Goal: Task Accomplishment & Management: Use online tool/utility

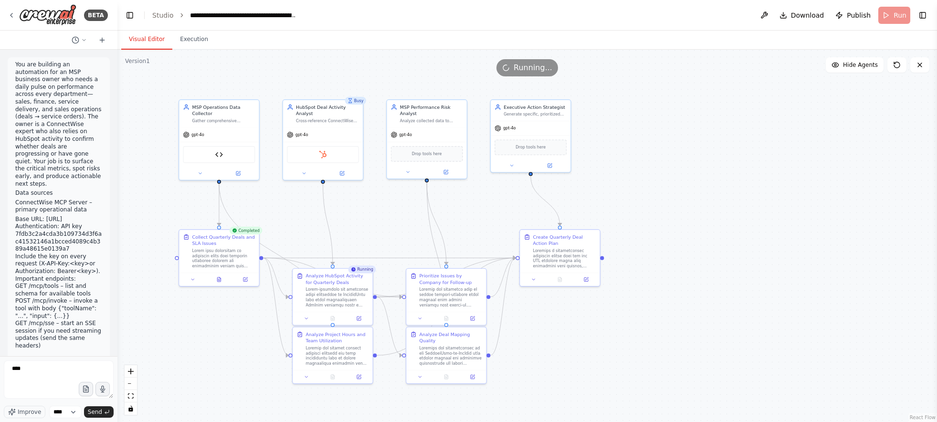
scroll to position [9818, 0]
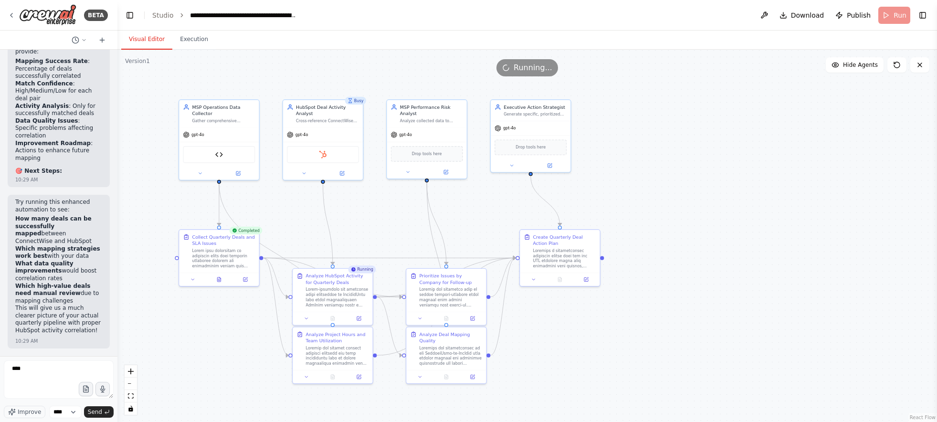
click at [466, 213] on div ".deletable-edge-delete-btn { width: 20px; height: 20px; border: 0px solid #ffff…" at bounding box center [527, 236] width 820 height 373
click at [218, 46] on div "Visual Editor Execution" at bounding box center [527, 40] width 820 height 19
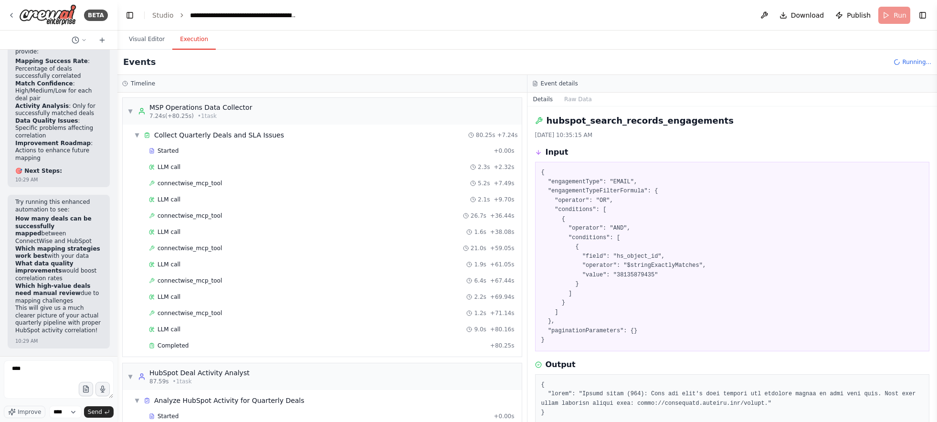
click at [203, 44] on button "Execution" at bounding box center [193, 40] width 43 height 20
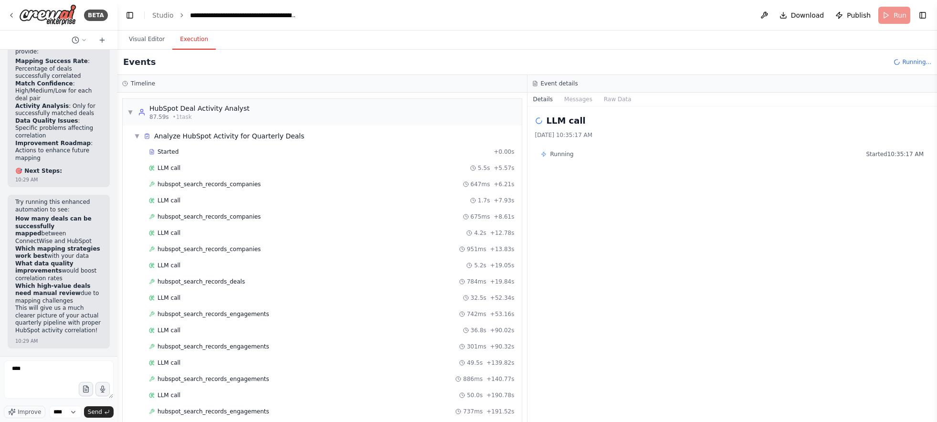
scroll to position [28, 0]
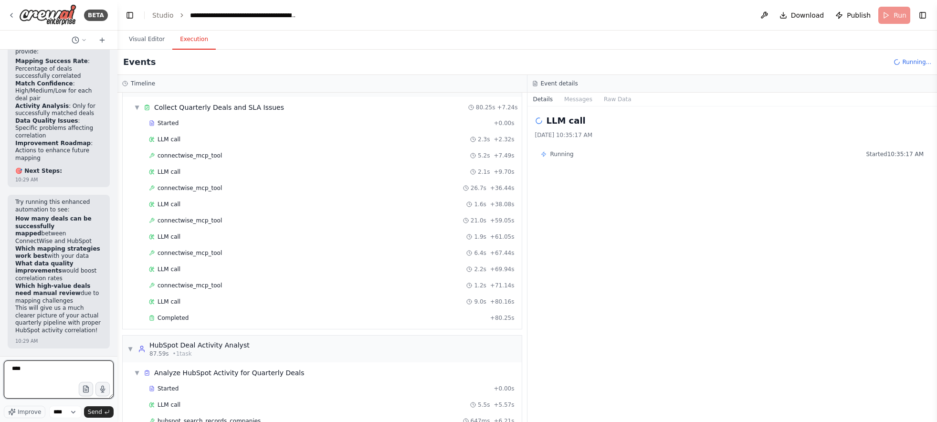
click at [51, 366] on textarea "****" at bounding box center [59, 380] width 110 height 38
click at [47, 370] on textarea "****" at bounding box center [59, 380] width 110 height 38
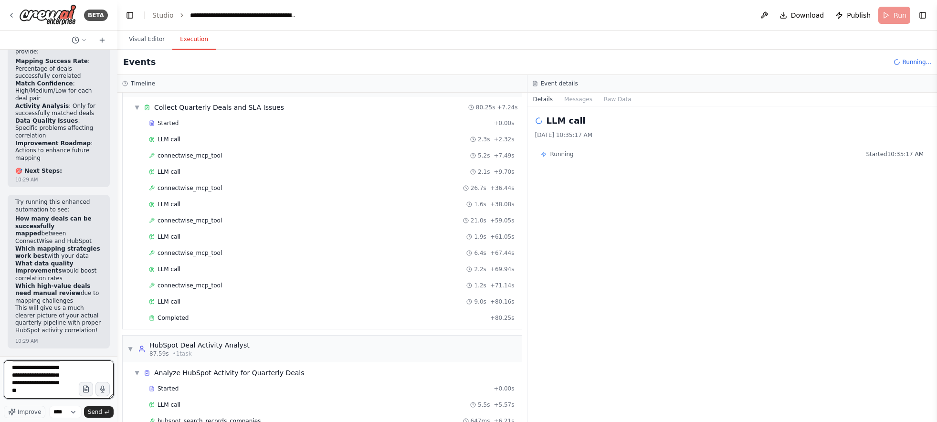
type textarea "**********"
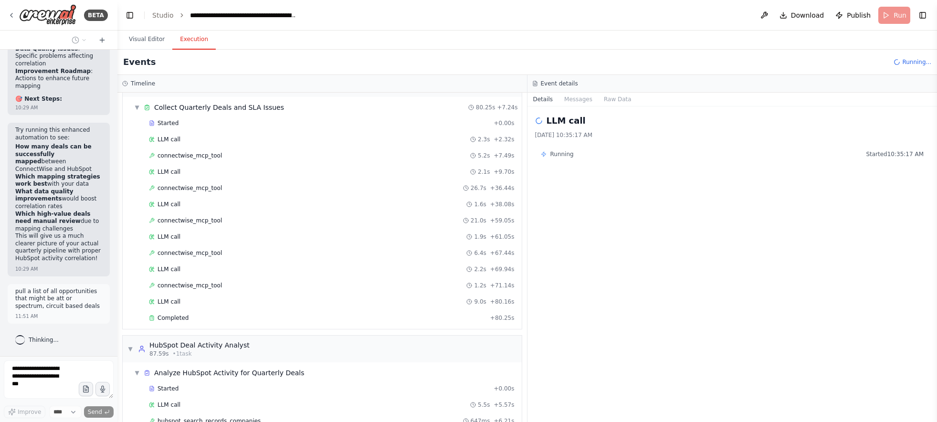
scroll to position [9898, 0]
click at [138, 40] on button "Visual Editor" at bounding box center [146, 40] width 51 height 20
click at [192, 41] on button "Execution" at bounding box center [193, 40] width 43 height 20
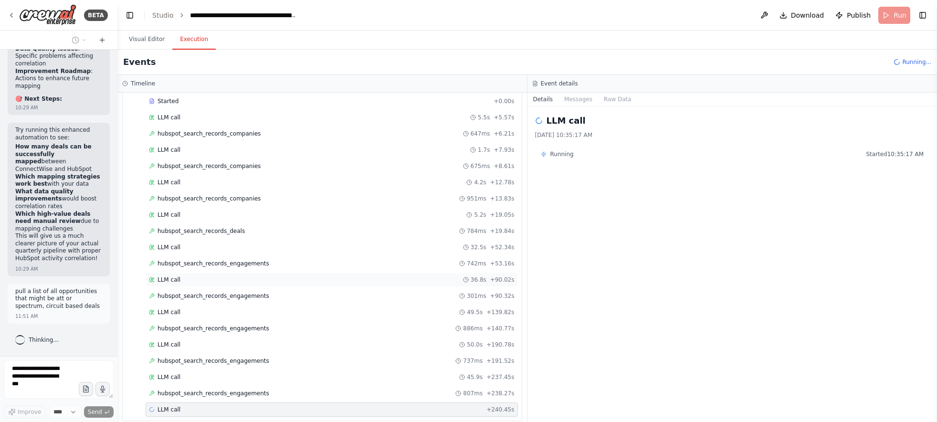
scroll to position [325, 0]
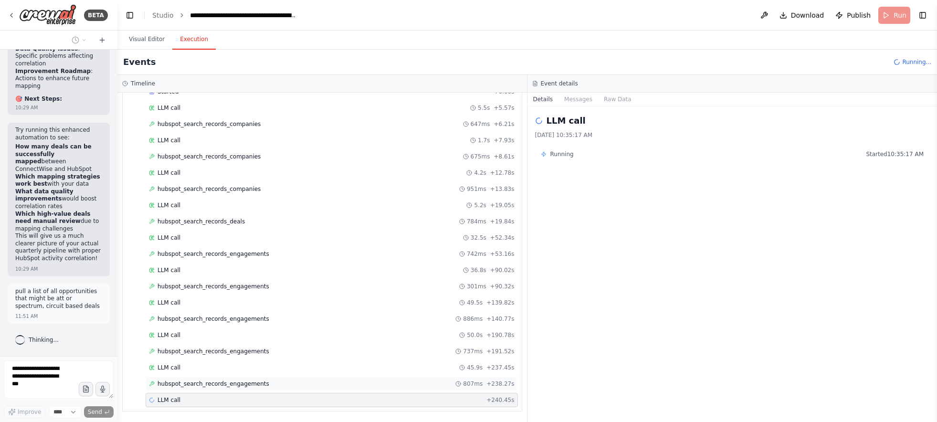
click at [288, 377] on div "hubspot_search_records_engagements 807ms + 238.27s" at bounding box center [332, 384] width 373 height 14
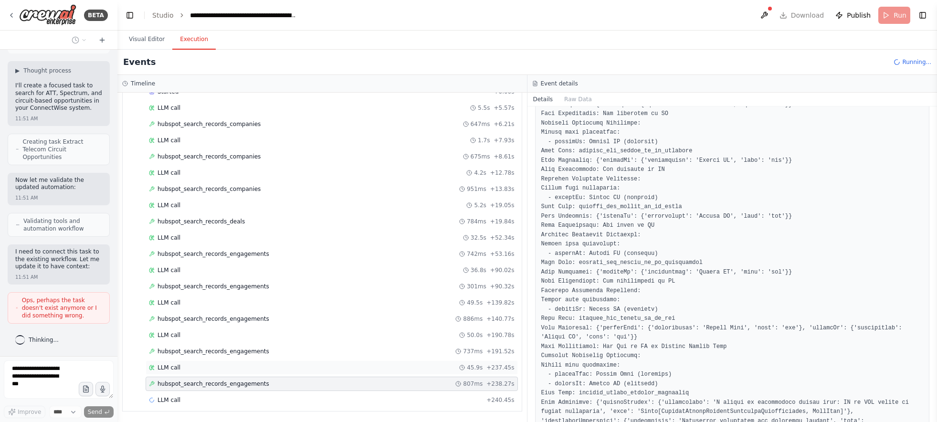
click at [205, 369] on div "LLM call 45.9s + 237.45s" at bounding box center [332, 368] width 366 height 8
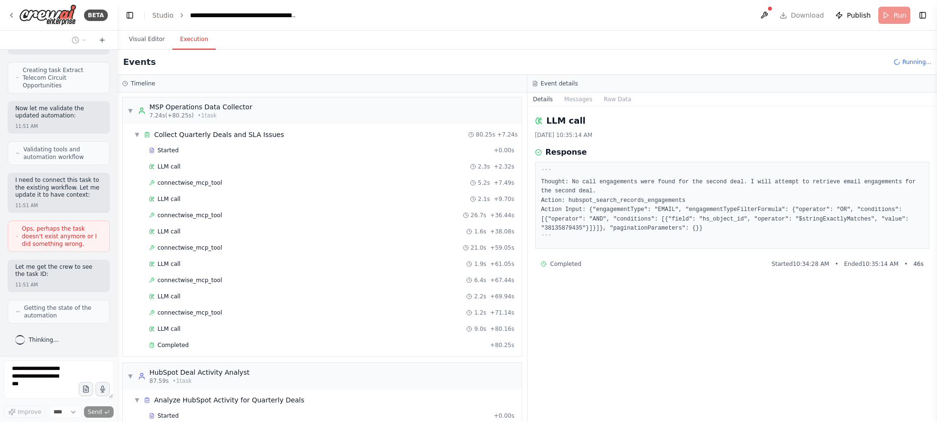
scroll to position [0, 0]
click at [188, 337] on div "Started + 0.00s LLM call 2.3s + 2.32s connectwise_mcp_tool 5.2s + 7.49s LLM cal…" at bounding box center [326, 249] width 392 height 211
click at [189, 341] on div "Completed + 80.25s" at bounding box center [332, 346] width 373 height 14
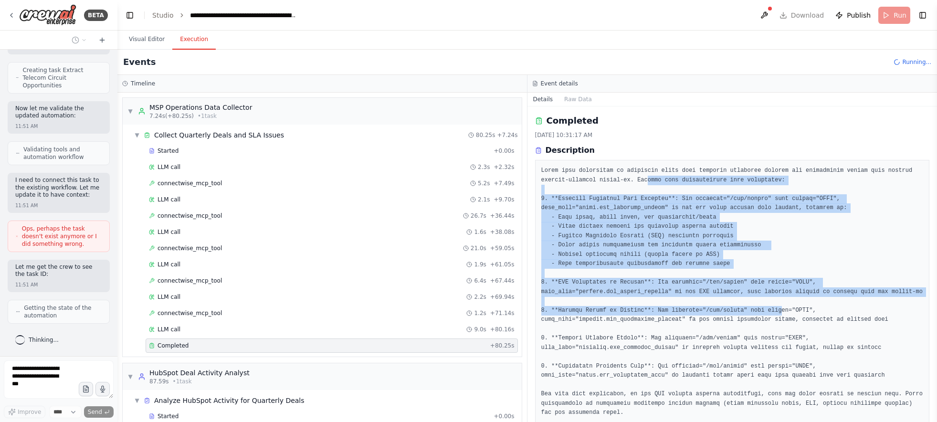
drag, startPoint x: 649, startPoint y: 176, endPoint x: 783, endPoint y: 316, distance: 193.9
click at [783, 316] on pre at bounding box center [733, 292] width 383 height 252
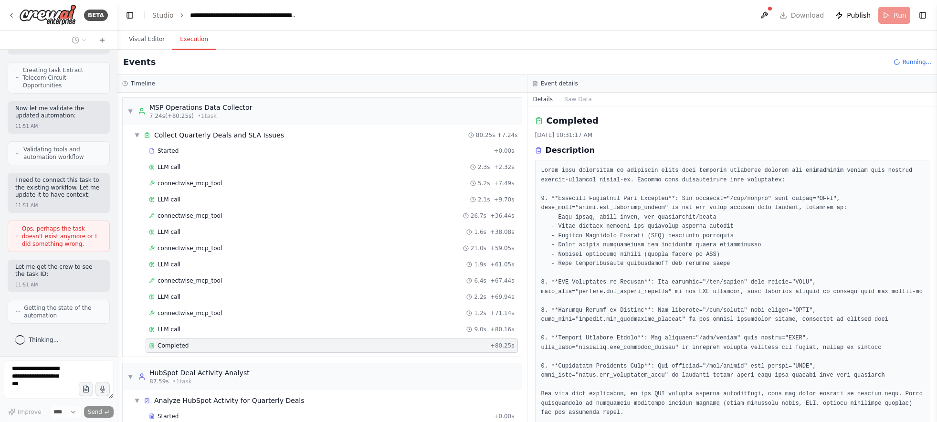
click at [662, 263] on pre at bounding box center [733, 292] width 383 height 252
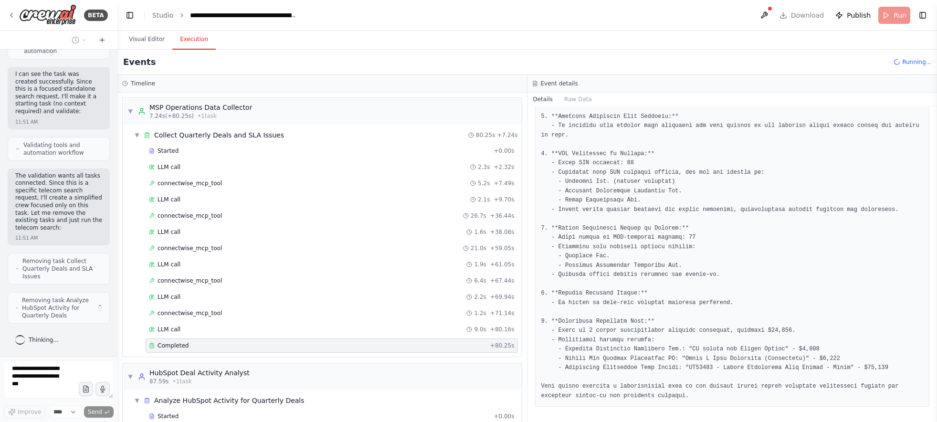
scroll to position [10512, 0]
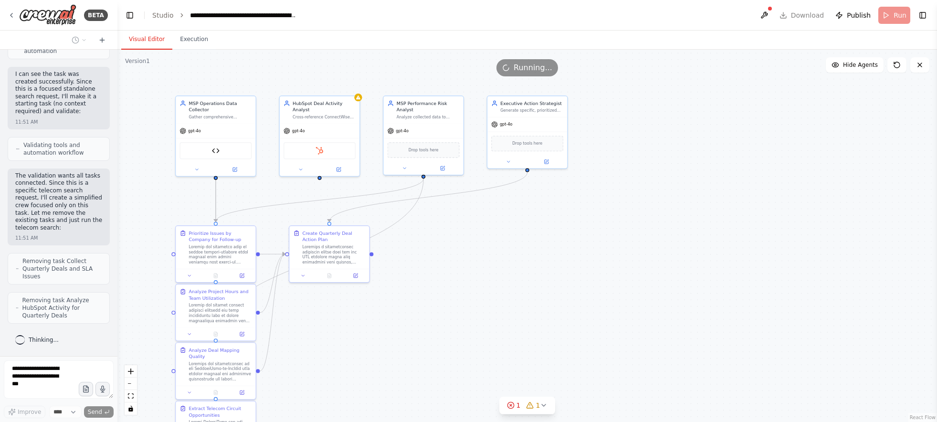
click at [147, 44] on button "Visual Editor" at bounding box center [146, 40] width 51 height 20
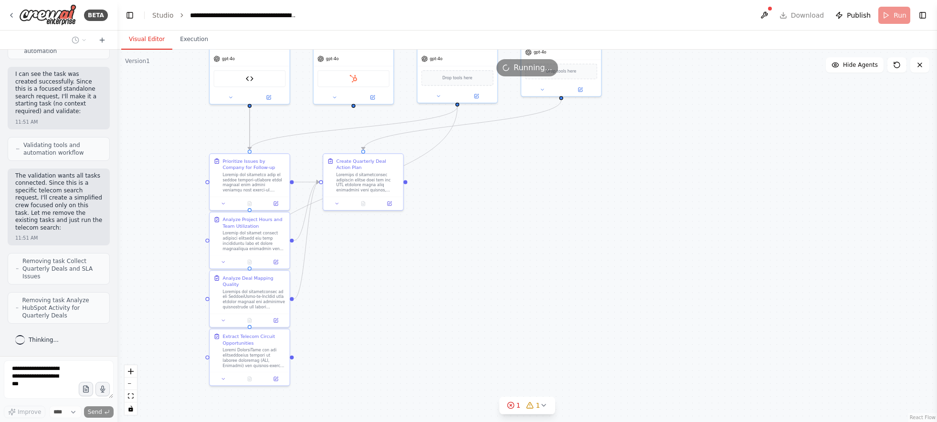
drag, startPoint x: 404, startPoint y: 365, endPoint x: 438, endPoint y: 293, distance: 79.7
click at [438, 293] on div ".deletable-edge-delete-btn { width: 20px; height: 20px; border: 0px solid #ffff…" at bounding box center [527, 236] width 820 height 373
click at [349, 288] on div ".deletable-edge-delete-btn { width: 20px; height: 20px; border: 0px solid #ffff…" at bounding box center [527, 236] width 820 height 373
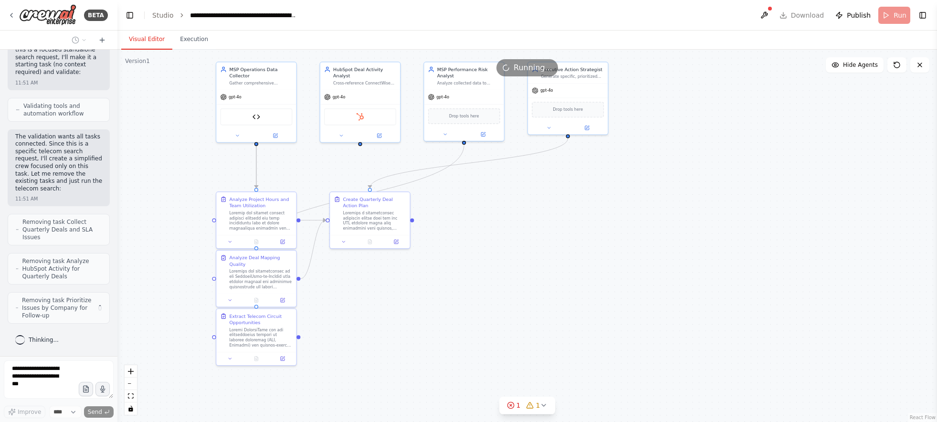
drag, startPoint x: 351, startPoint y: 290, endPoint x: 357, endPoint y: 319, distance: 29.1
click at [357, 319] on div ".deletable-edge-delete-btn { width: 20px; height: 20px; border: 0px solid #ffff…" at bounding box center [527, 236] width 820 height 373
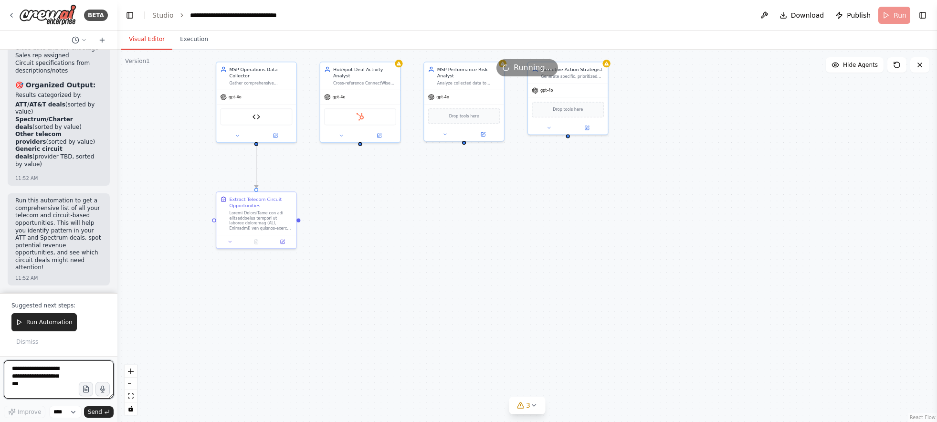
scroll to position [11424, 0]
click at [39, 327] on button "Run Automation" at bounding box center [43, 322] width 65 height 18
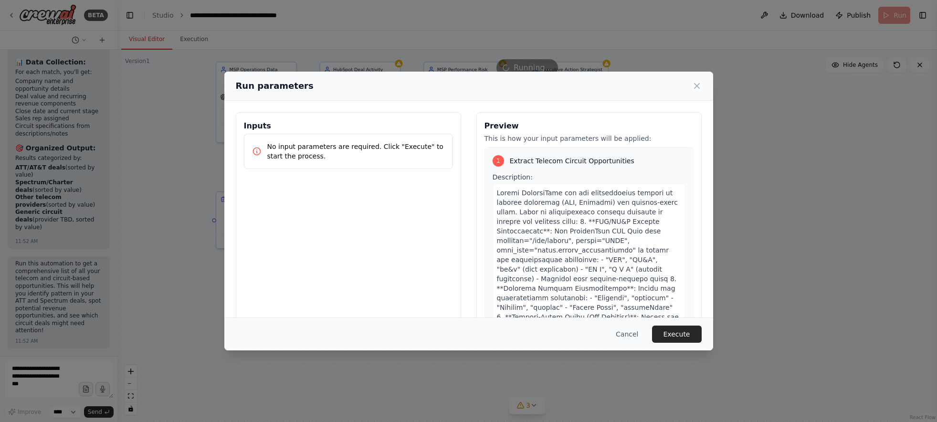
click at [680, 334] on button "Execute" at bounding box center [677, 334] width 50 height 17
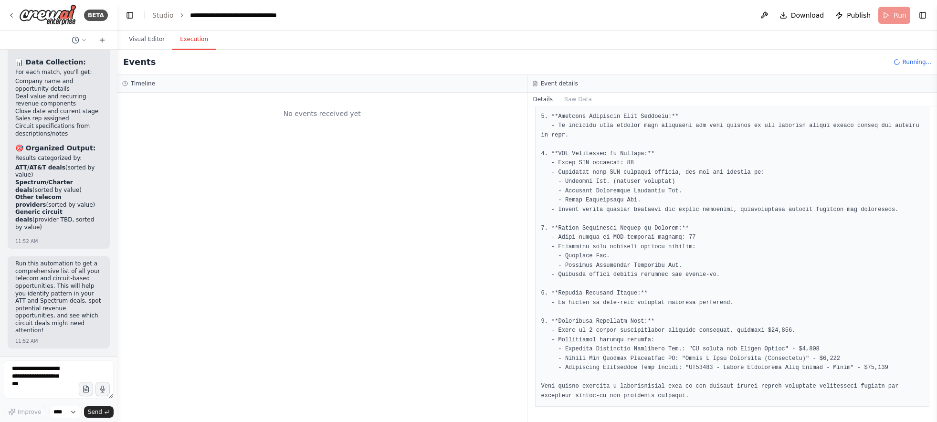
click at [71, 265] on p "Run this automation to get a comprehensive list of all your telecom and circuit…" at bounding box center [58, 297] width 87 height 75
click at [155, 42] on button "Visual Editor" at bounding box center [146, 40] width 51 height 20
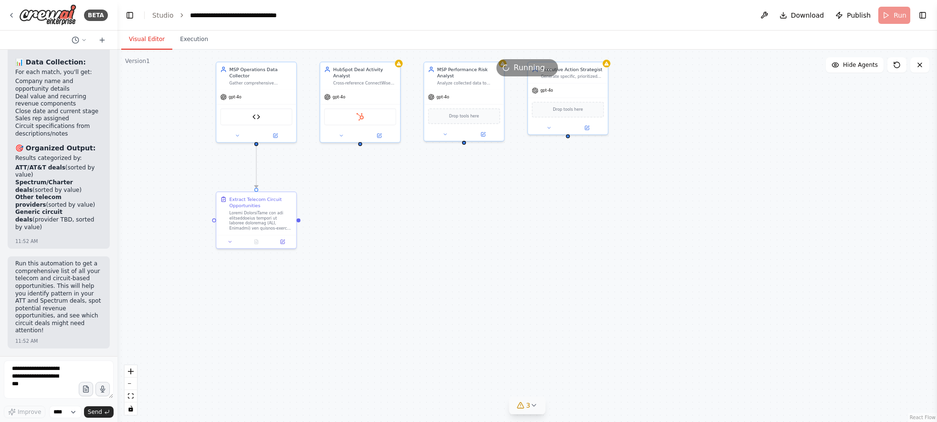
click at [522, 407] on icon at bounding box center [521, 406] width 8 height 8
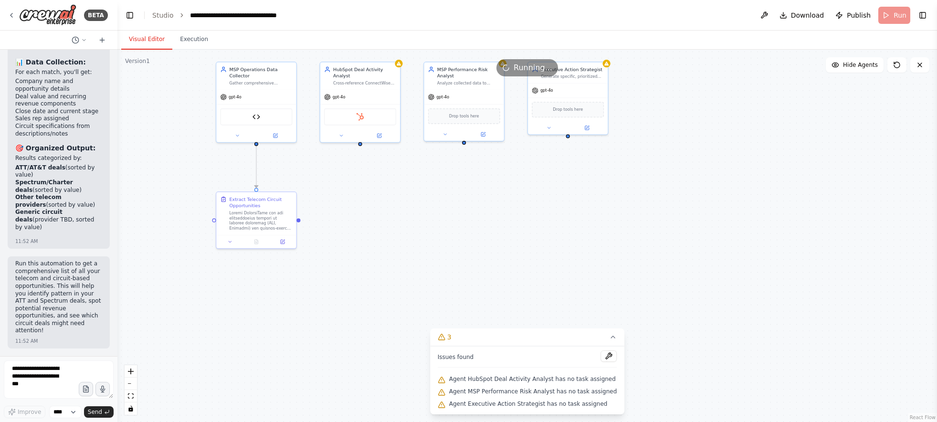
click at [522, 378] on span "Agent HubSpot Deal Activity Analyst has no task assigned" at bounding box center [532, 379] width 167 height 8
click at [607, 356] on button at bounding box center [609, 356] width 16 height 11
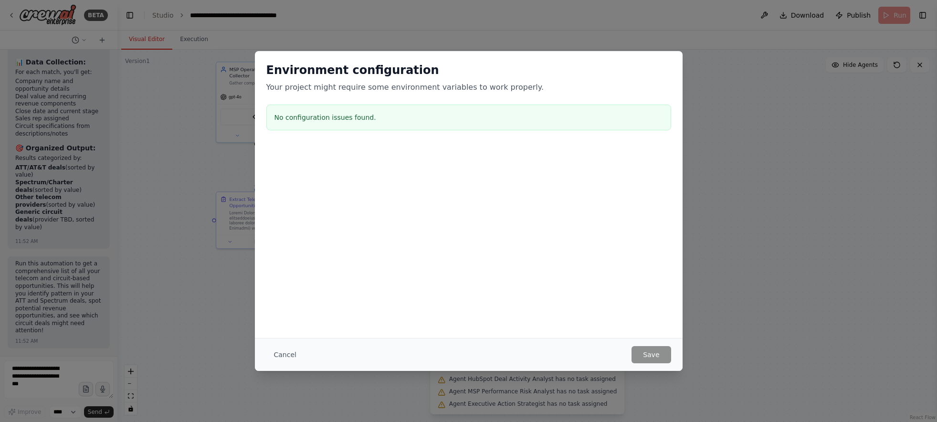
click at [348, 113] on h3 "No configuration issues found." at bounding box center [469, 118] width 389 height 10
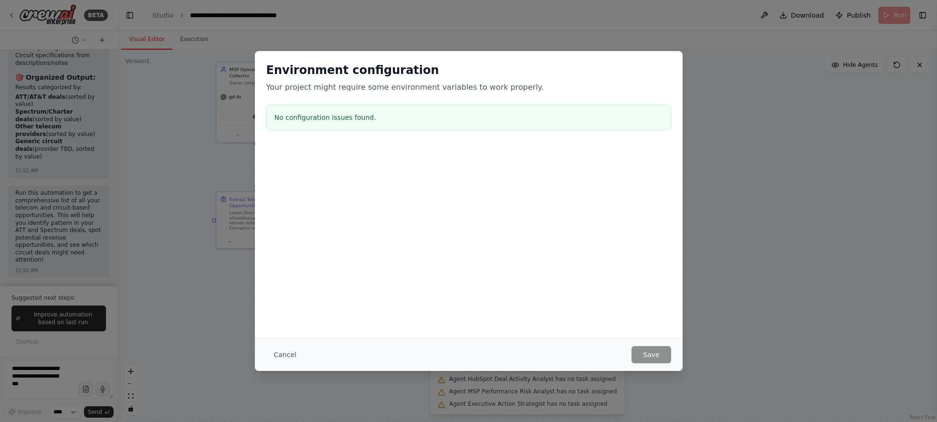
scroll to position [11424, 0]
click at [281, 352] on button "Cancel" at bounding box center [285, 354] width 38 height 17
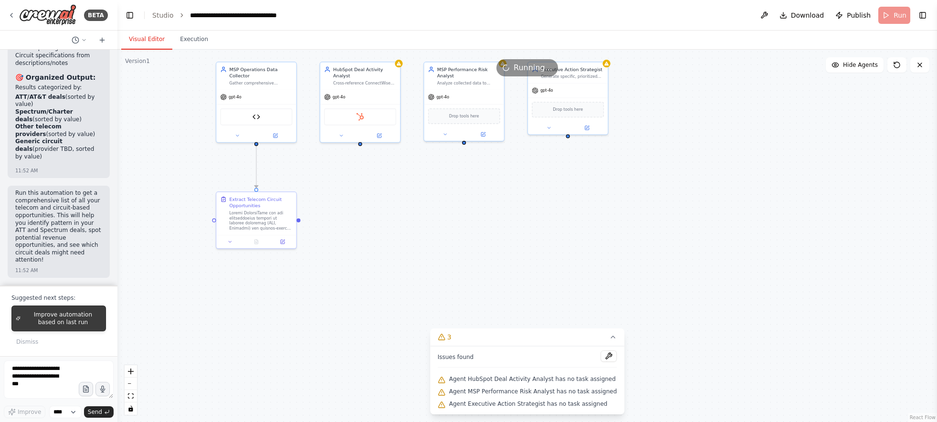
click at [73, 317] on span "Improve automation based on last run" at bounding box center [62, 318] width 77 height 15
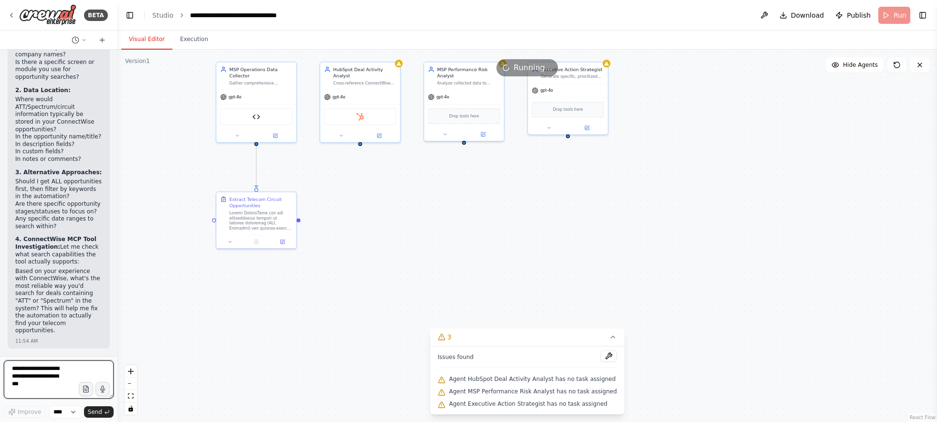
scroll to position [11993, 0]
click at [383, 311] on div ".deletable-edge-delete-btn { width: 20px; height: 20px; border: 0px solid #ffff…" at bounding box center [527, 236] width 820 height 373
click at [601, 353] on button at bounding box center [609, 356] width 16 height 11
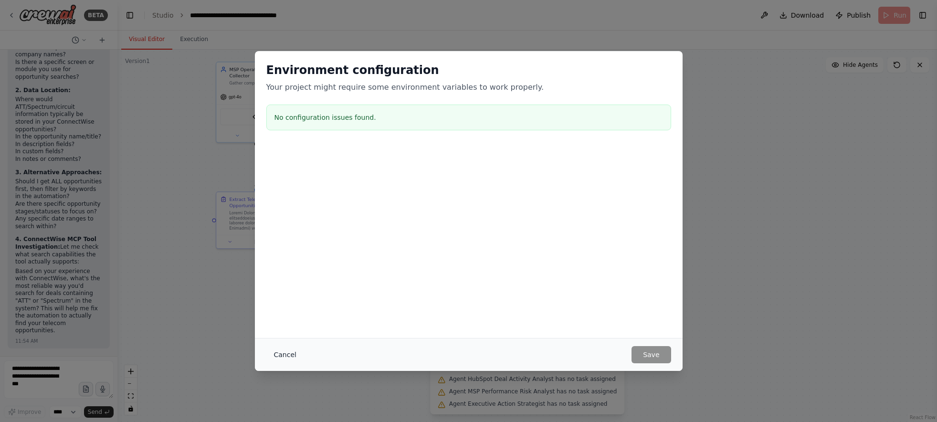
click at [266, 359] on button "Cancel" at bounding box center [285, 354] width 38 height 17
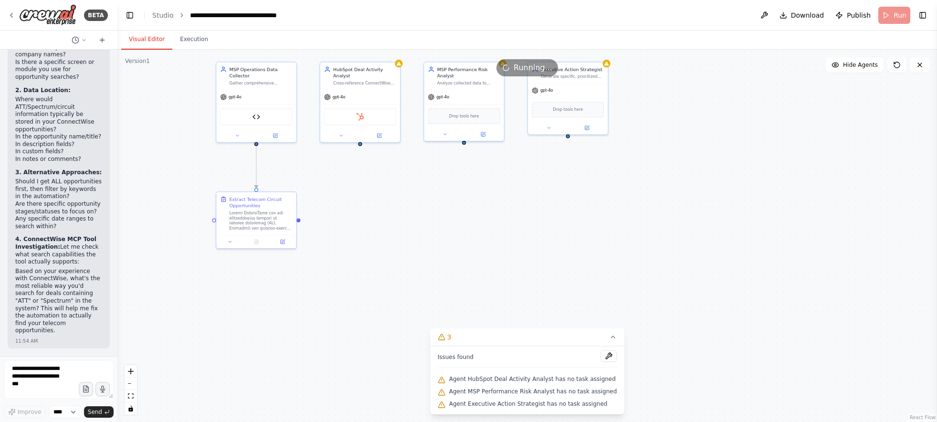
click at [400, 64] on div "Running..." at bounding box center [527, 67] width 820 height 17
click at [398, 64] on div "Running..." at bounding box center [527, 67] width 820 height 17
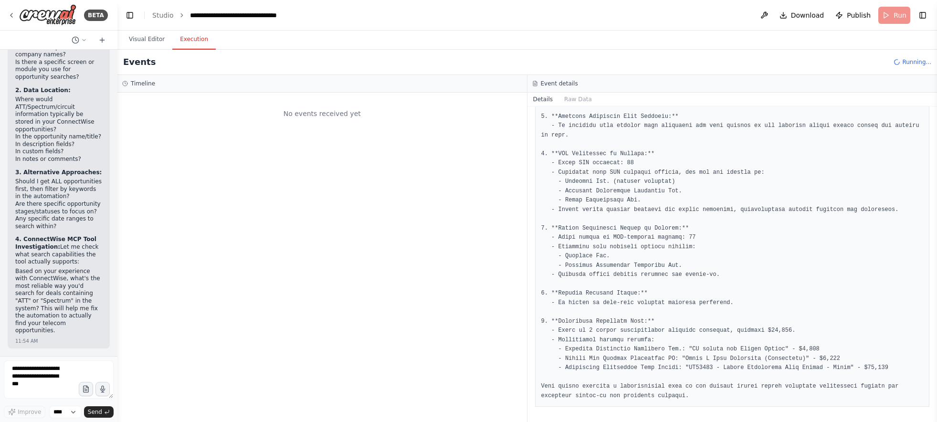
click at [199, 43] on button "Execution" at bounding box center [193, 40] width 43 height 20
click at [161, 43] on button "Visual Editor" at bounding box center [146, 40] width 51 height 20
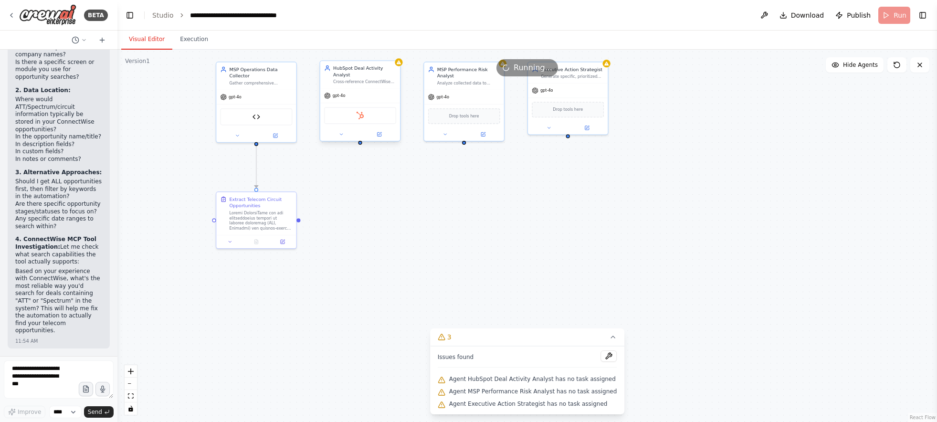
click at [369, 117] on div "HubSpot" at bounding box center [360, 115] width 72 height 17
click at [338, 137] on button at bounding box center [341, 134] width 37 height 8
click at [417, 247] on icon at bounding box center [421, 246] width 8 height 8
click at [411, 324] on button "Cancel" at bounding box center [410, 325] width 23 height 11
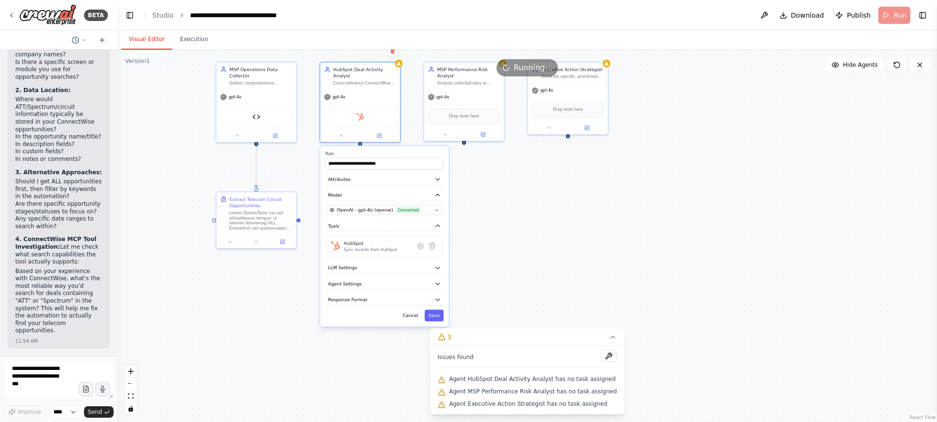
click at [517, 184] on div ".deletable-edge-delete-btn { width: 20px; height: 20px; border: 0px solid #ffff…" at bounding box center [527, 236] width 820 height 373
click at [451, 132] on button at bounding box center [445, 133] width 37 height 8
drag, startPoint x: 517, startPoint y: 155, endPoint x: 559, endPoint y: 157, distance: 42.1
click at [554, 157] on div "**********" at bounding box center [495, 159] width 118 height 18
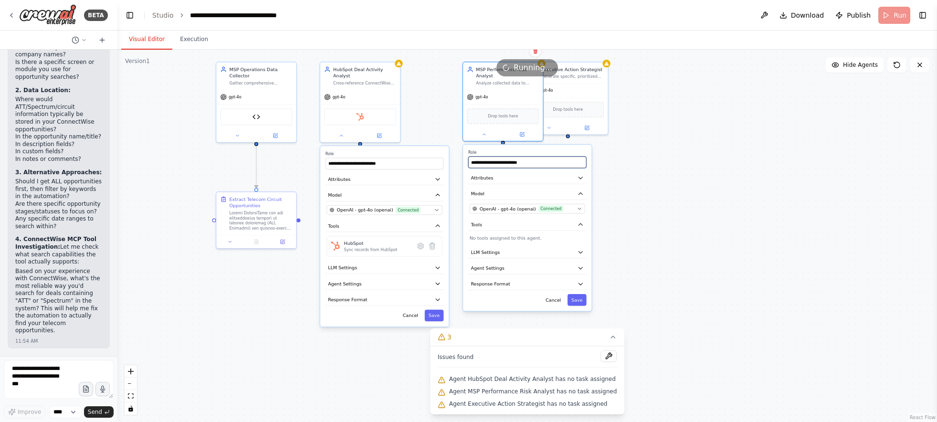
click at [559, 157] on input "**********" at bounding box center [528, 162] width 118 height 11
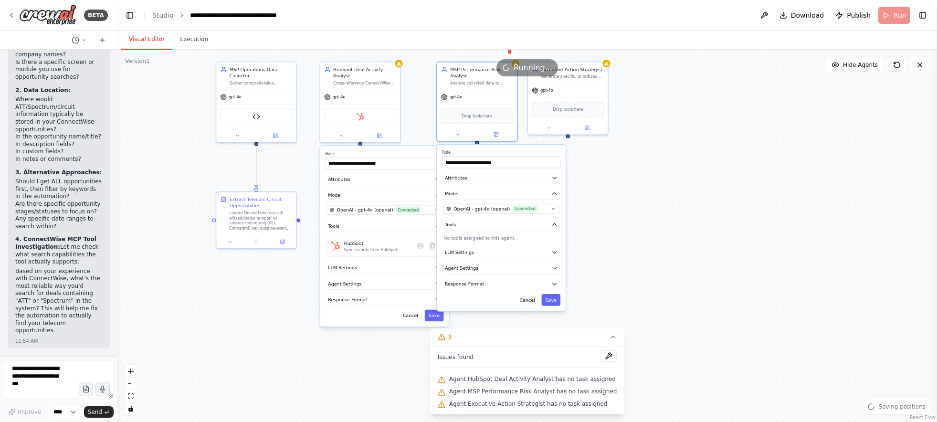
drag, startPoint x: 550, startPoint y: 153, endPoint x: 550, endPoint y: 143, distance: 10.0
click at [526, 155] on div "**********" at bounding box center [502, 159] width 118 height 18
drag, startPoint x: 591, startPoint y: 88, endPoint x: 637, endPoint y: 90, distance: 45.4
click at [637, 90] on div "gpt-4o" at bounding box center [614, 89] width 80 height 14
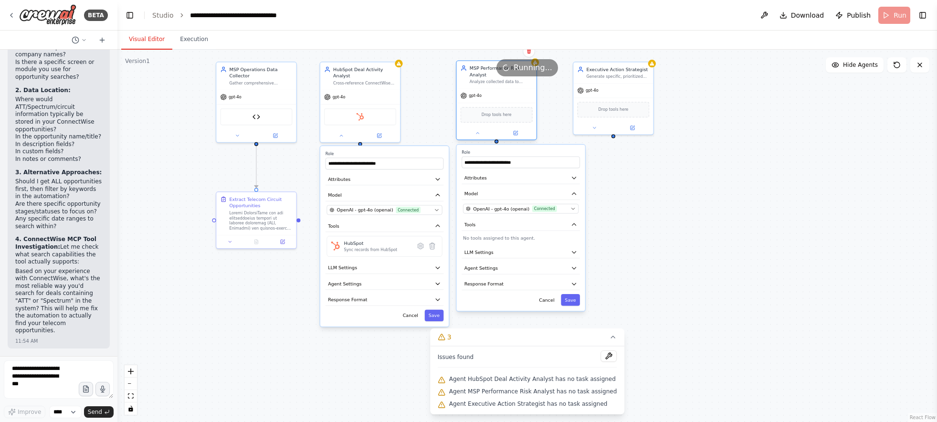
drag, startPoint x: 501, startPoint y: 99, endPoint x: 523, endPoint y: 99, distance: 22.0
click at [523, 99] on div "gpt-4o" at bounding box center [497, 96] width 80 height 14
click at [415, 117] on div ".deletable-edge-delete-btn { width: 20px; height: 20px; border: 0px solid #ffff…" at bounding box center [527, 236] width 820 height 373
drag, startPoint x: 685, startPoint y: 260, endPoint x: 612, endPoint y: 270, distance: 73.8
click at [685, 260] on div ".deletable-edge-delete-btn { width: 20px; height: 20px; border: 0px solid #ffff…" at bounding box center [527, 236] width 820 height 373
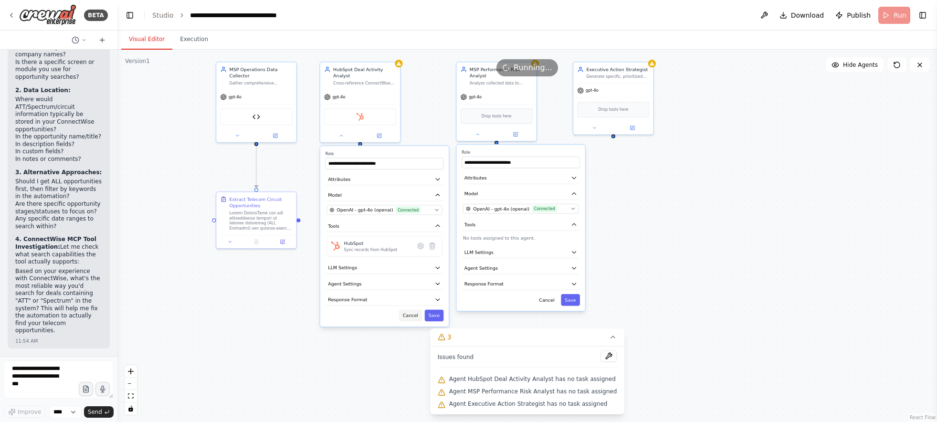
click at [408, 319] on button "Cancel" at bounding box center [410, 315] width 23 height 11
click at [549, 301] on button "Cancel" at bounding box center [546, 299] width 23 height 11
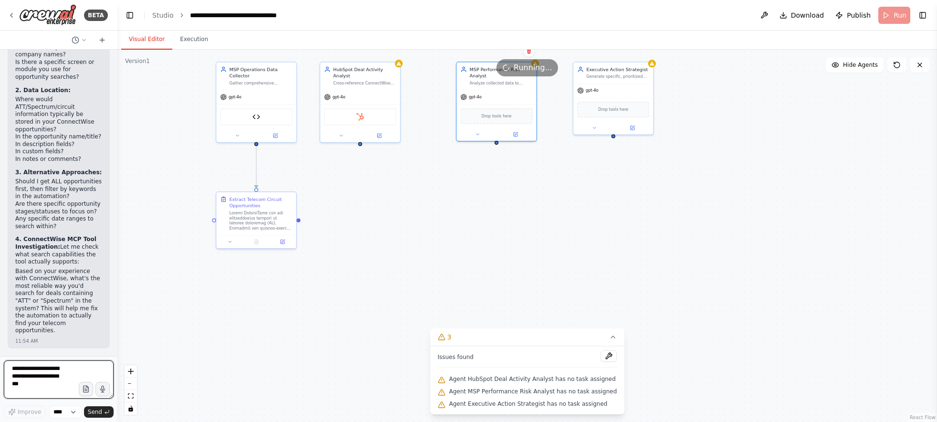
click at [72, 368] on textarea at bounding box center [59, 380] width 110 height 38
type textarea "**********"
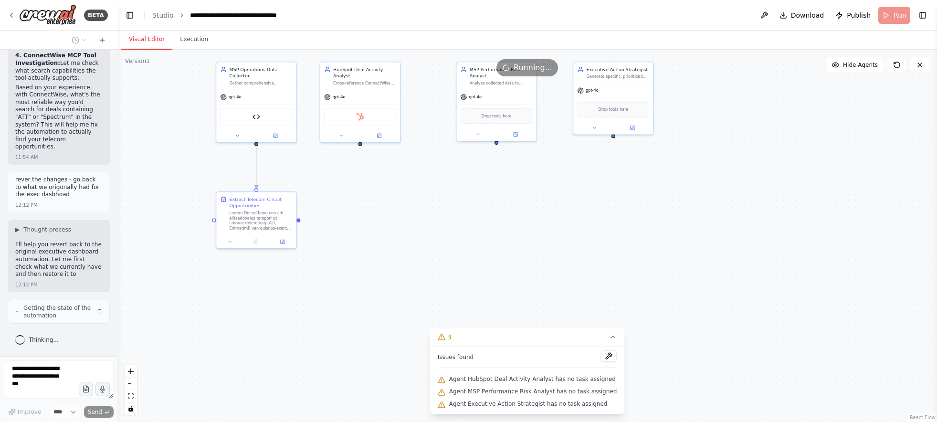
scroll to position [12192, 0]
